Goal: Information Seeking & Learning: Learn about a topic

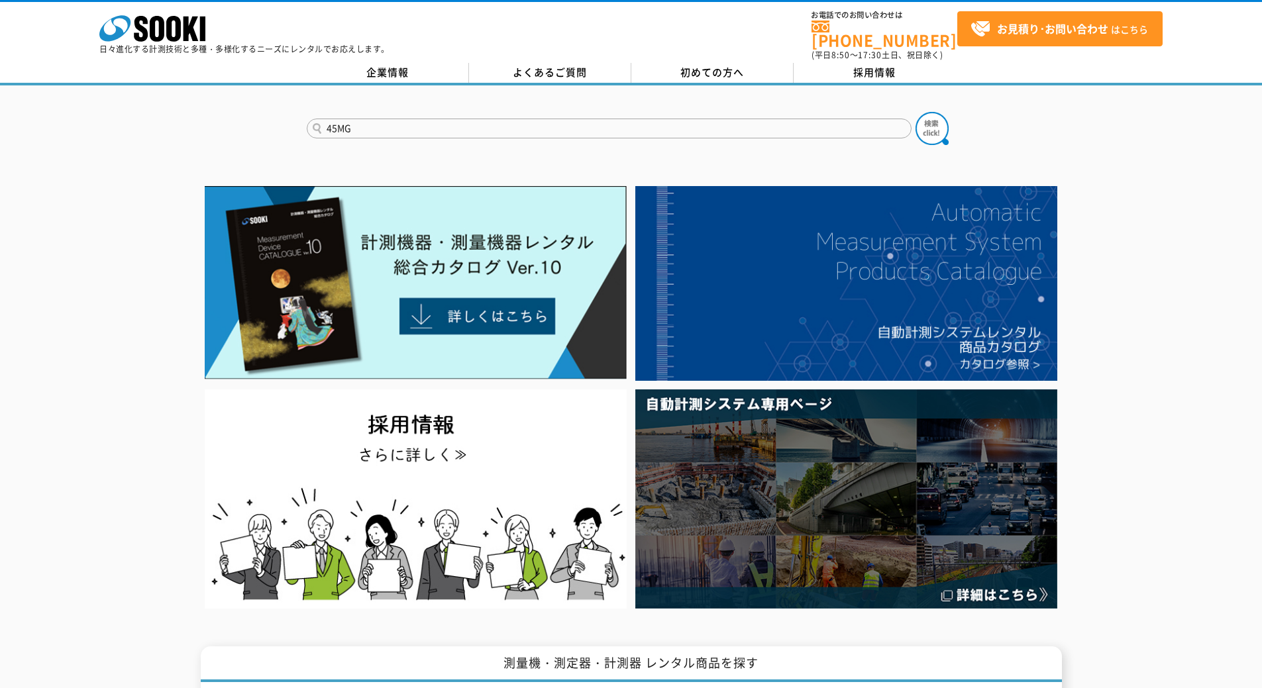
type input "45MG"
click at [916, 112] on button at bounding box center [932, 128] width 33 height 33
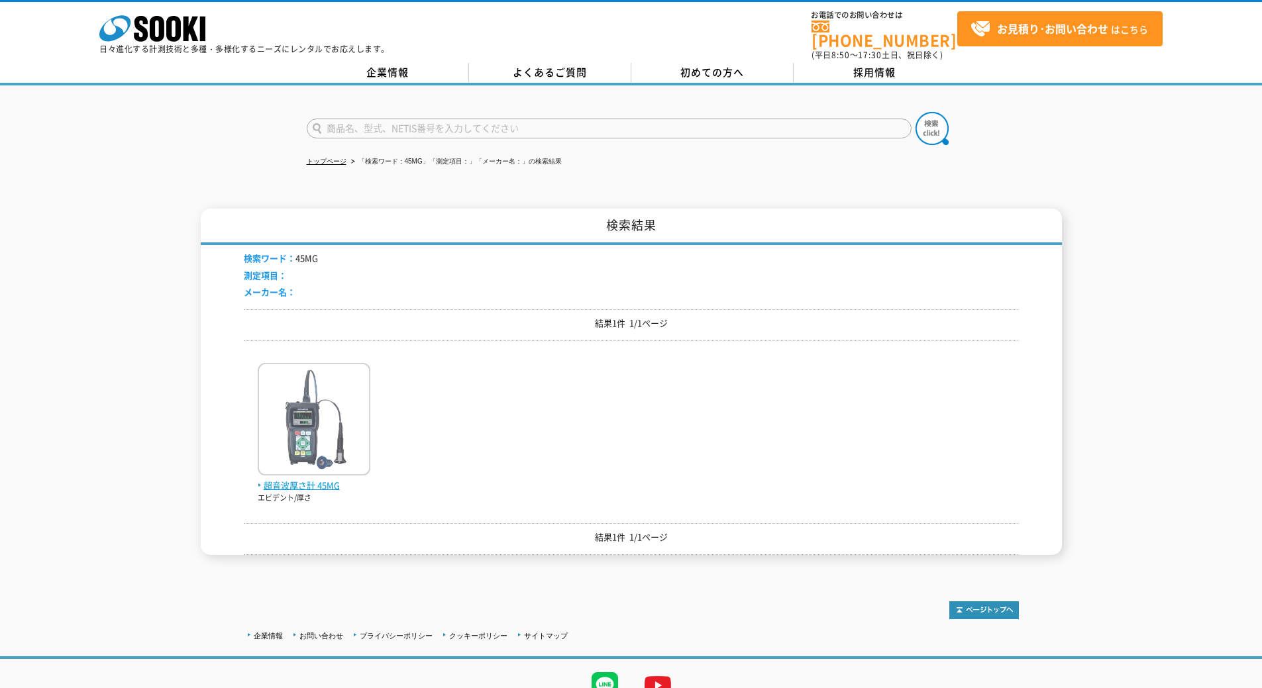
click at [333, 377] on img at bounding box center [314, 421] width 113 height 116
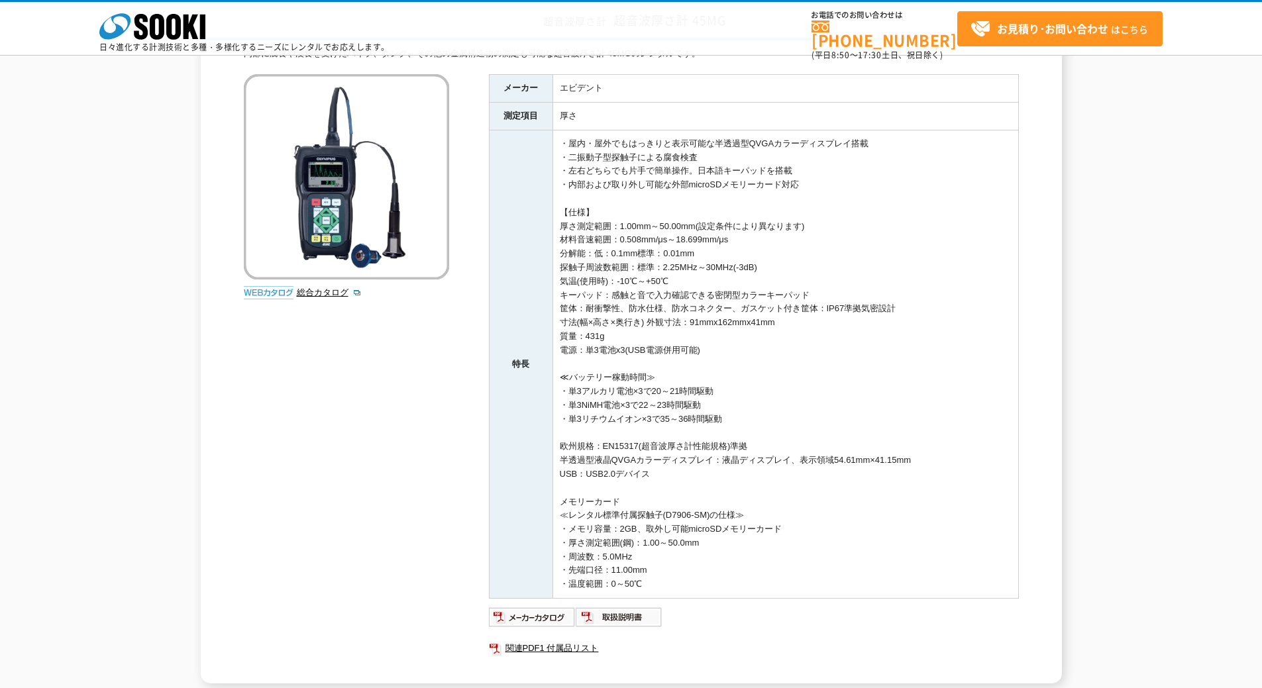
scroll to position [88, 0]
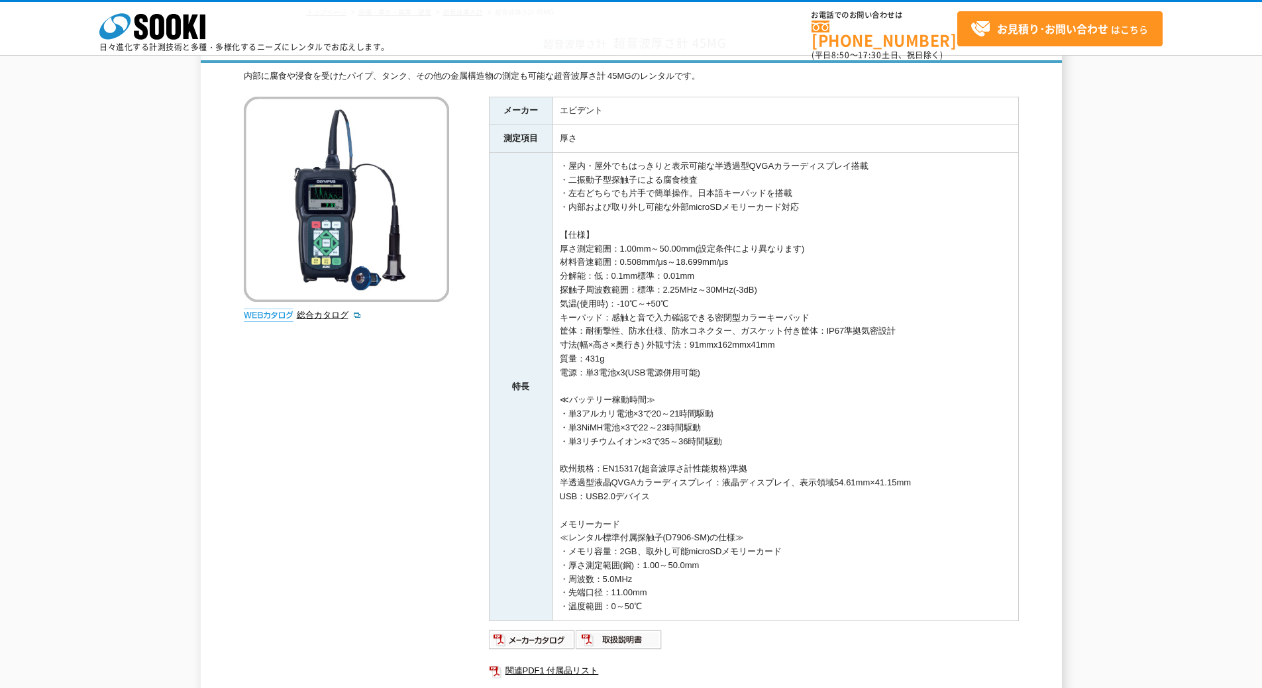
click at [104, 327] on div "超音波厚さ計 超音波厚さ計 45MG 内部に腐食や浸食を受けたパイプ、タンク、その他の金属構造物の測定も可能な超音波厚さ計 45MGのレンタルです。 総合カタ…" at bounding box center [631, 366] width 1262 height 680
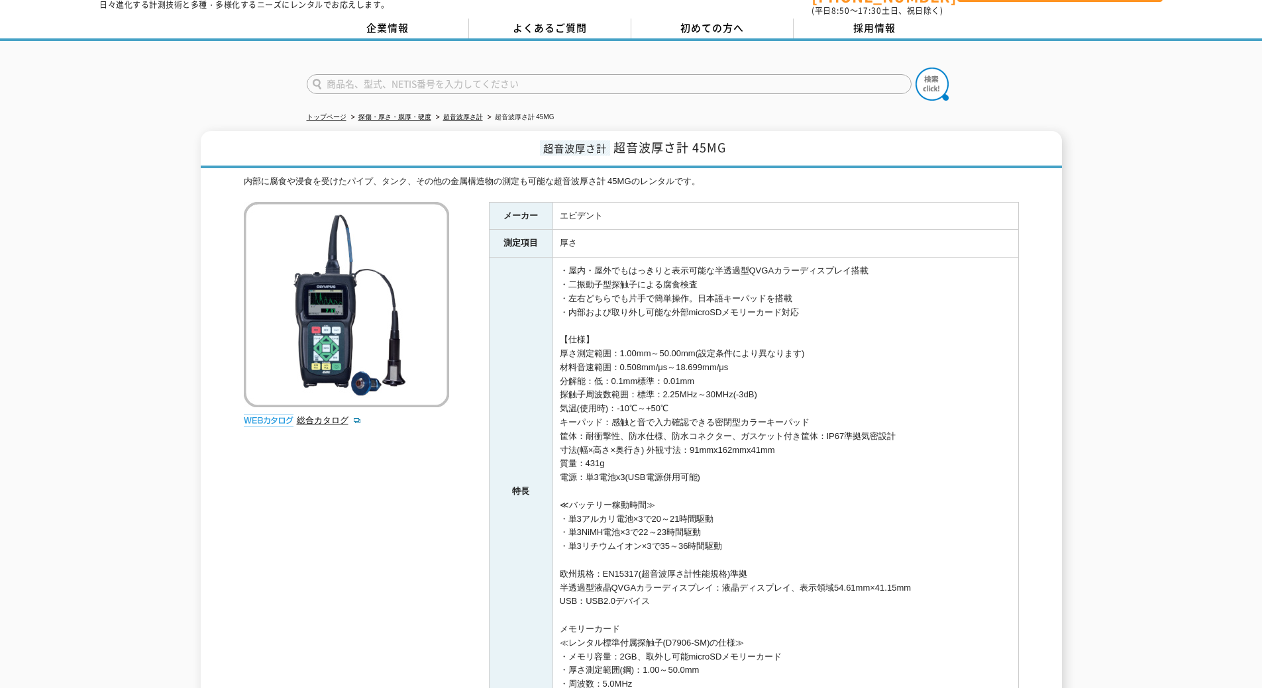
scroll to position [0, 0]
